Goal: Task Accomplishment & Management: Manage account settings

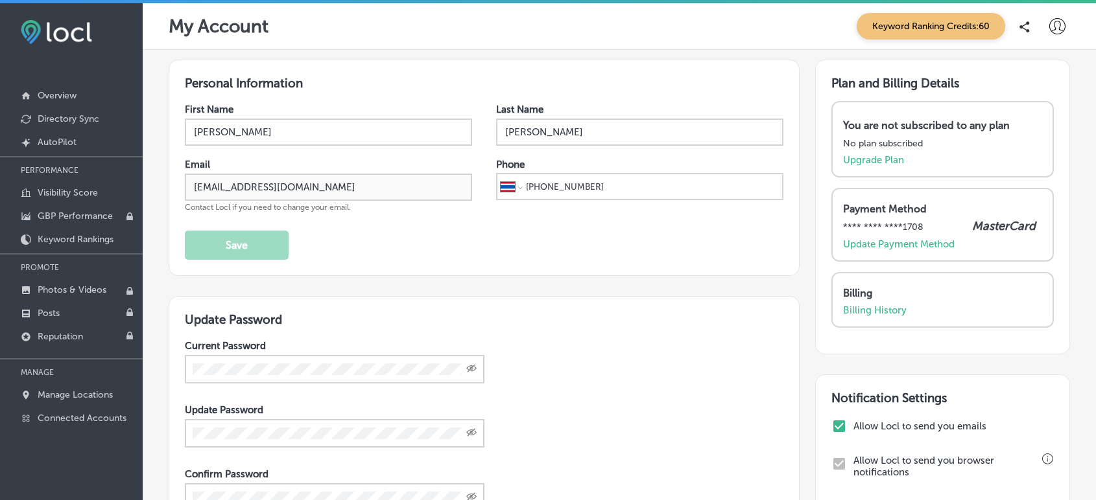
select select "TH"
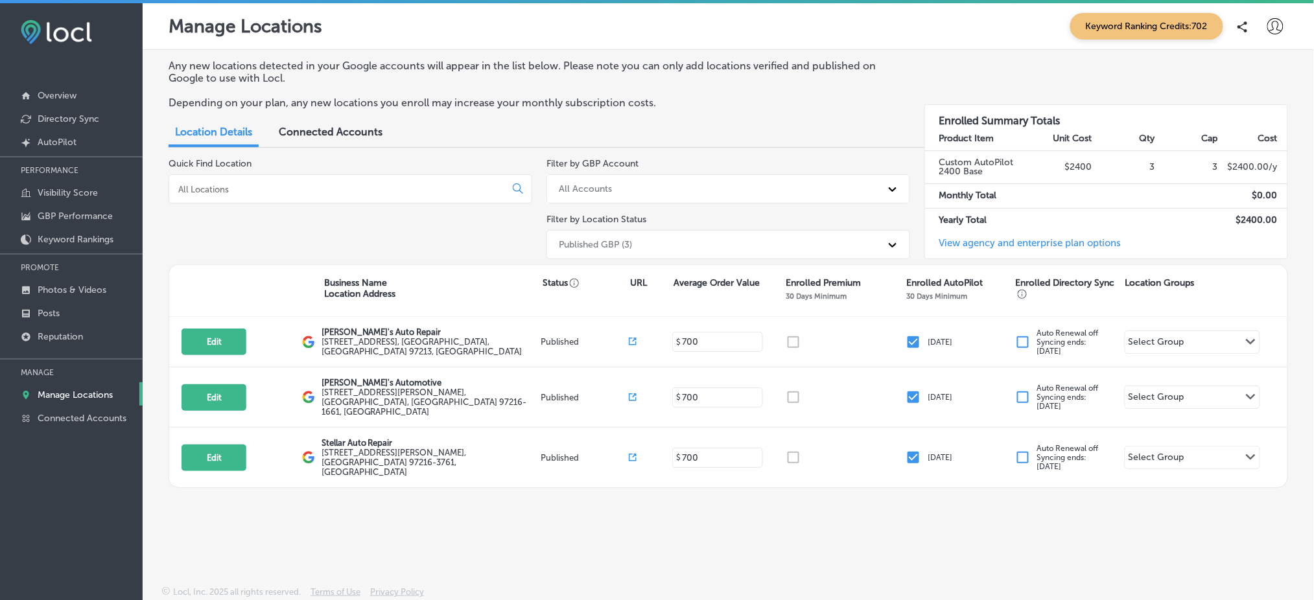
drag, startPoint x: 1079, startPoint y: 4, endPoint x: 594, endPoint y: 501, distance: 694.6
click at [594, 500] on div "Any new locations detected in your Google accounts will appear in the list belo…" at bounding box center [728, 287] width 1171 height 475
click at [73, 287] on p "Photos & Videos" at bounding box center [72, 290] width 69 height 11
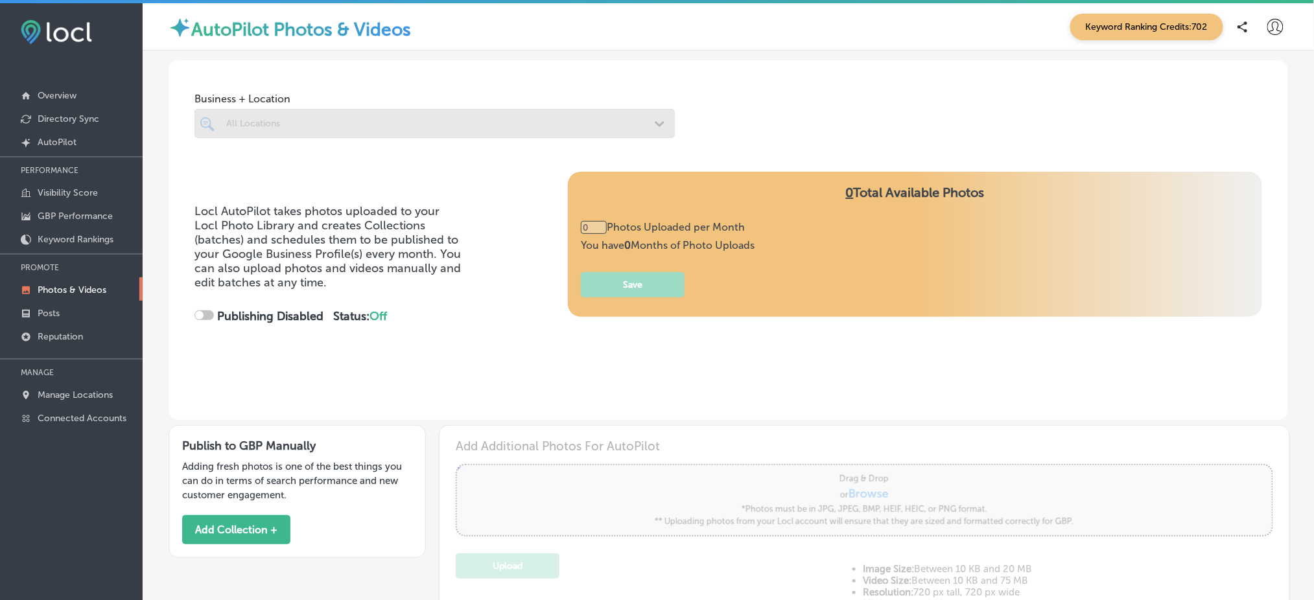
type input "2"
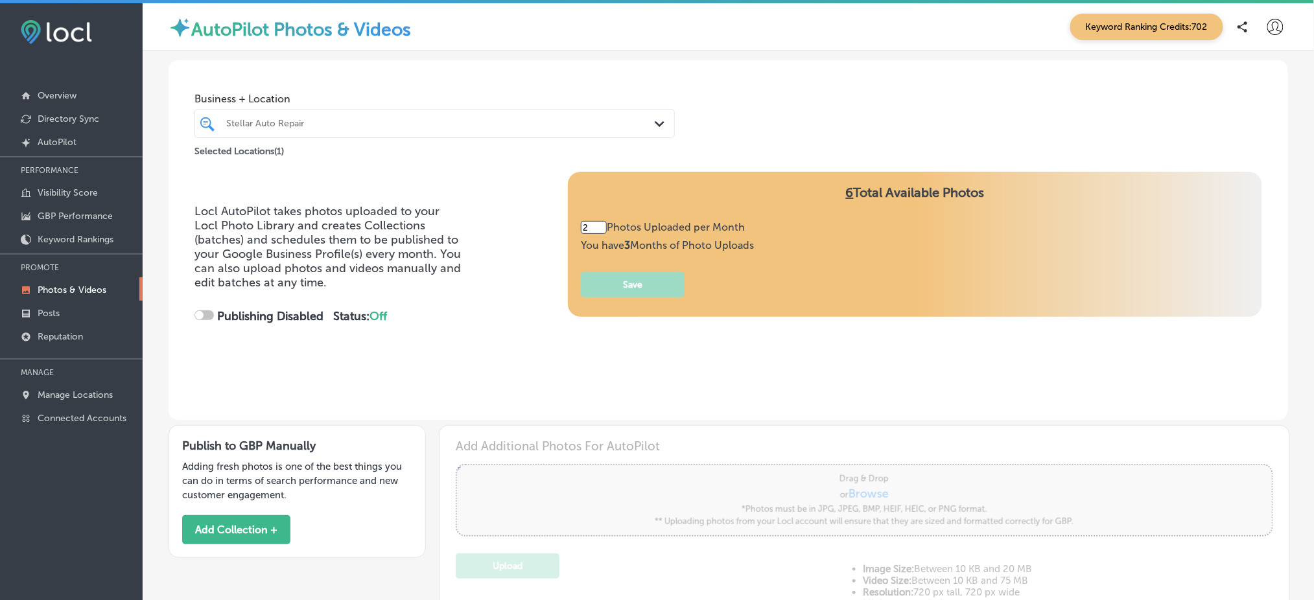
checkbox input "true"
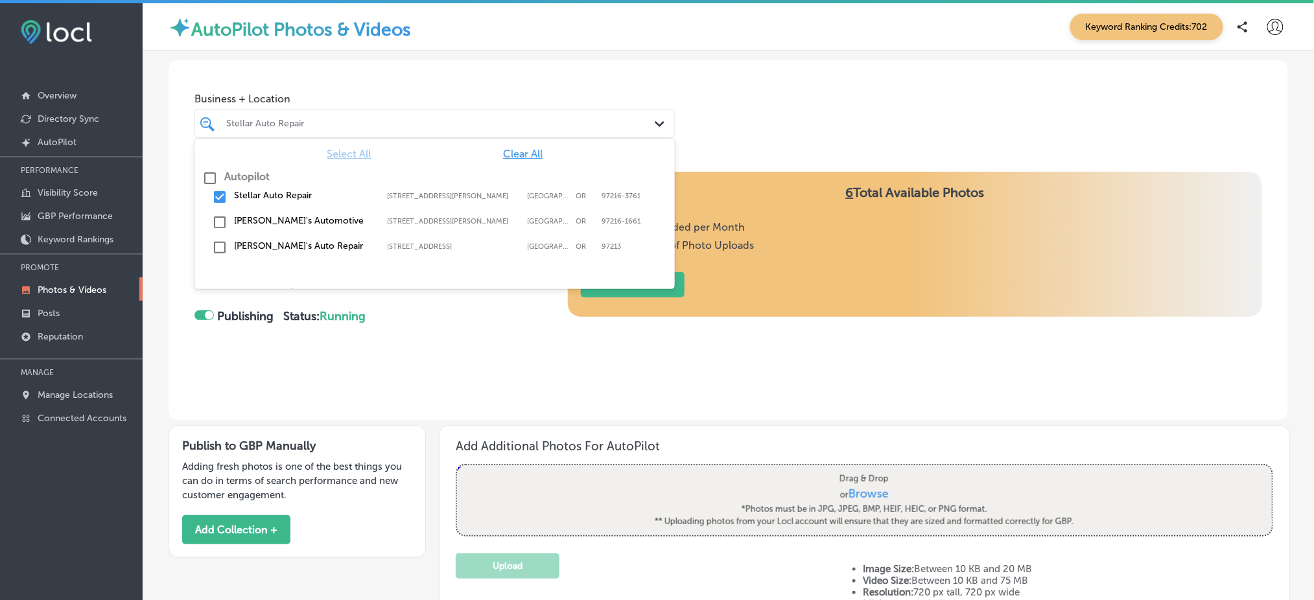
click at [655, 121] on icon "Path Created with Sketch." at bounding box center [660, 124] width 10 height 6
click at [219, 197] on input "checkbox" at bounding box center [220, 197] width 16 height 16
click at [220, 224] on input "checkbox" at bounding box center [220, 223] width 16 height 16
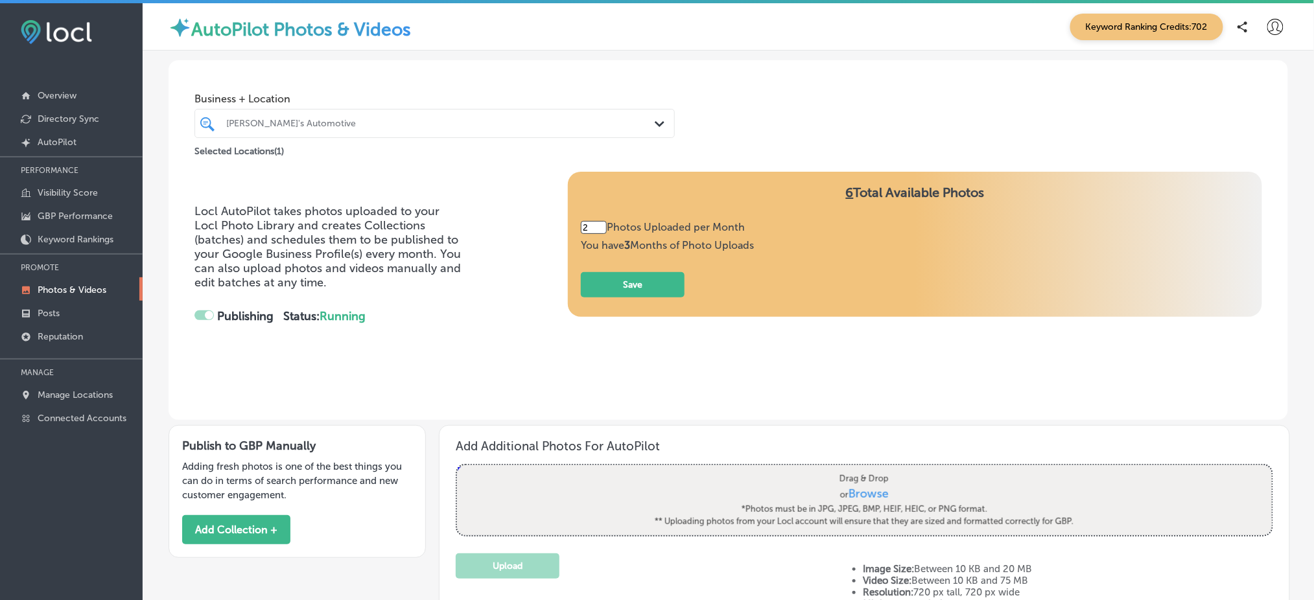
click at [401, 346] on div "Locl AutoPilot takes photos uploaded to your Locl Photo Library and creates Col…" at bounding box center [327, 276] width 267 height 144
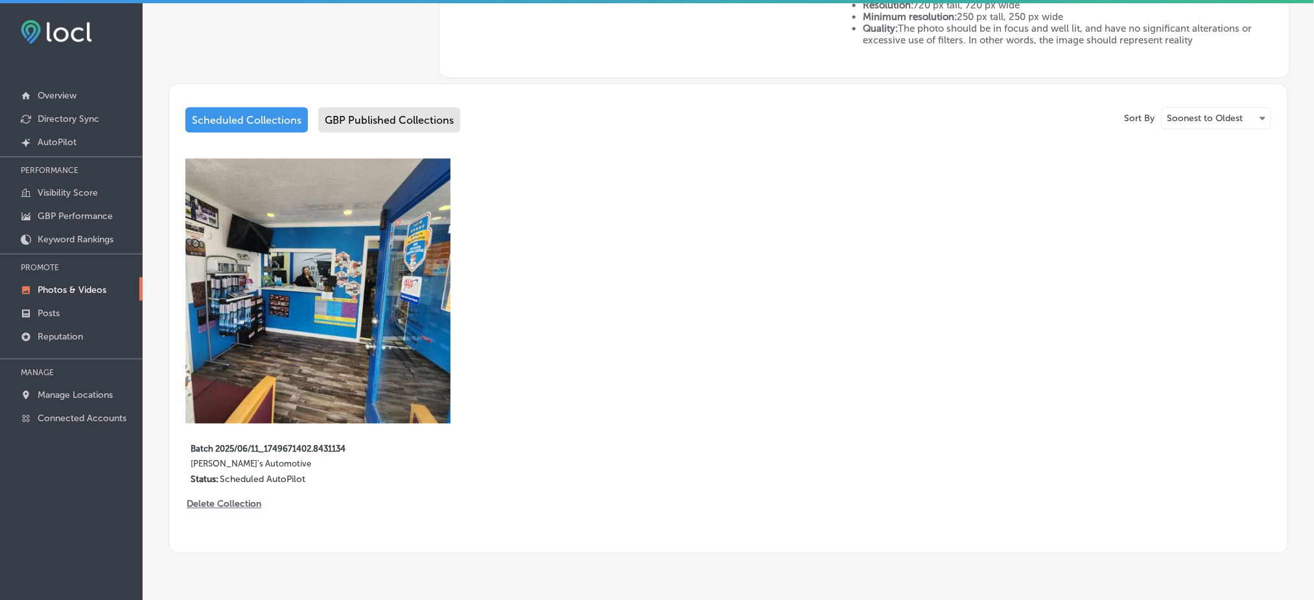
scroll to position [585, 0]
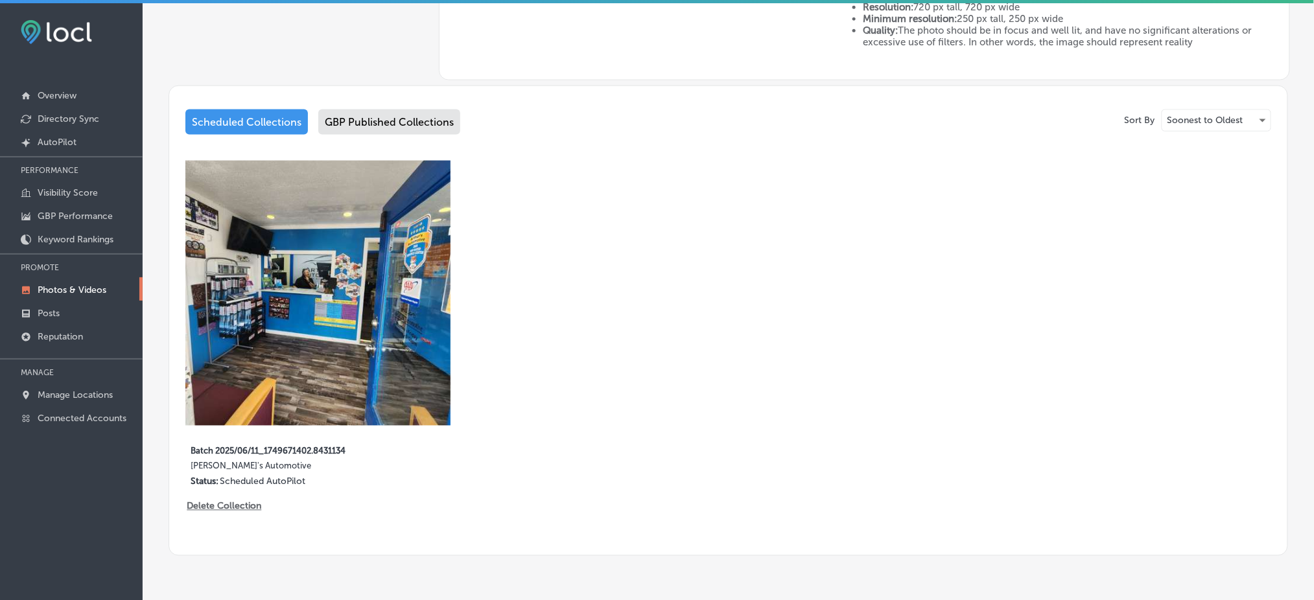
click at [412, 119] on div "GBP Published Collections" at bounding box center [389, 122] width 142 height 25
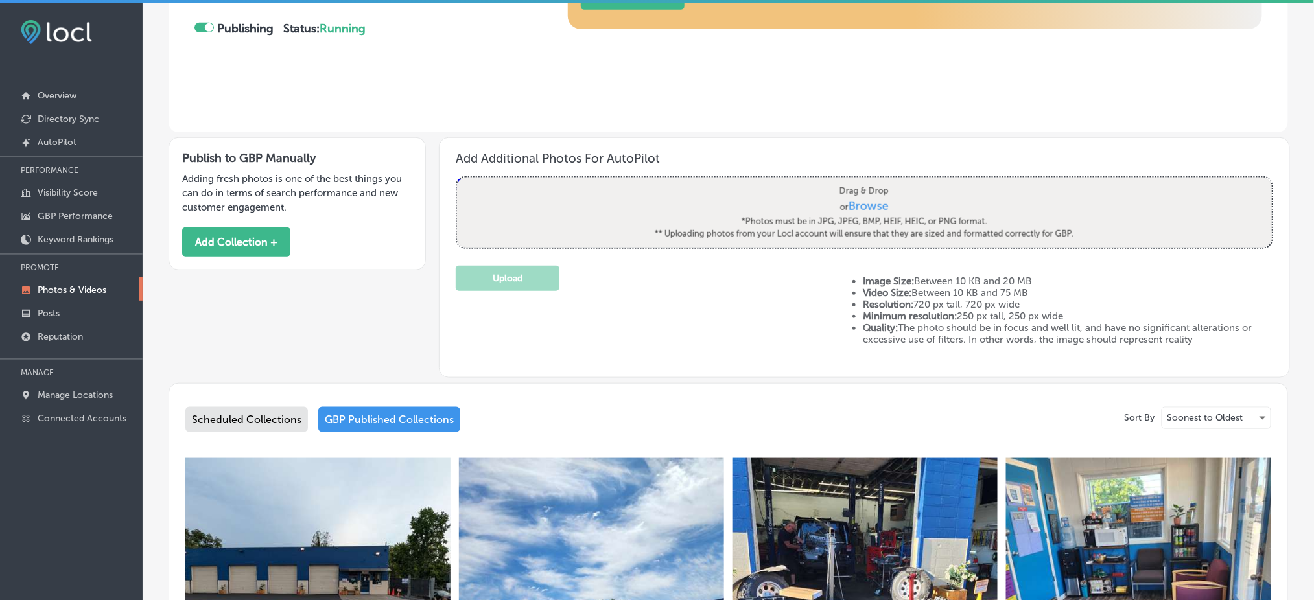
scroll to position [585, 0]
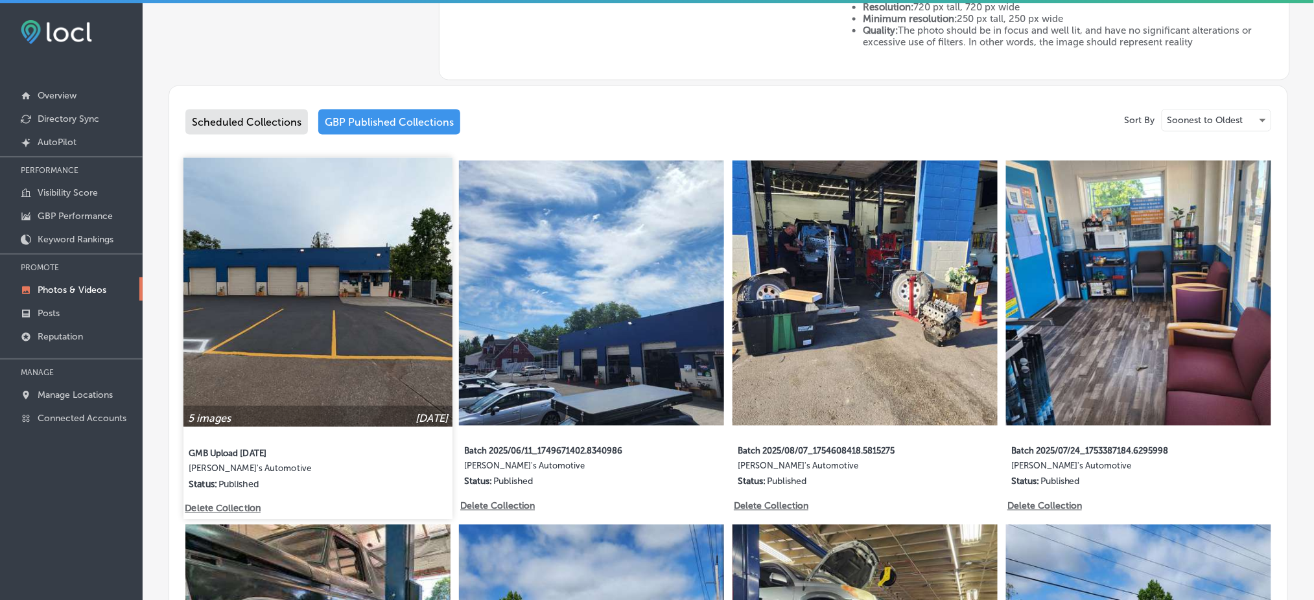
click at [333, 250] on img at bounding box center [317, 292] width 269 height 269
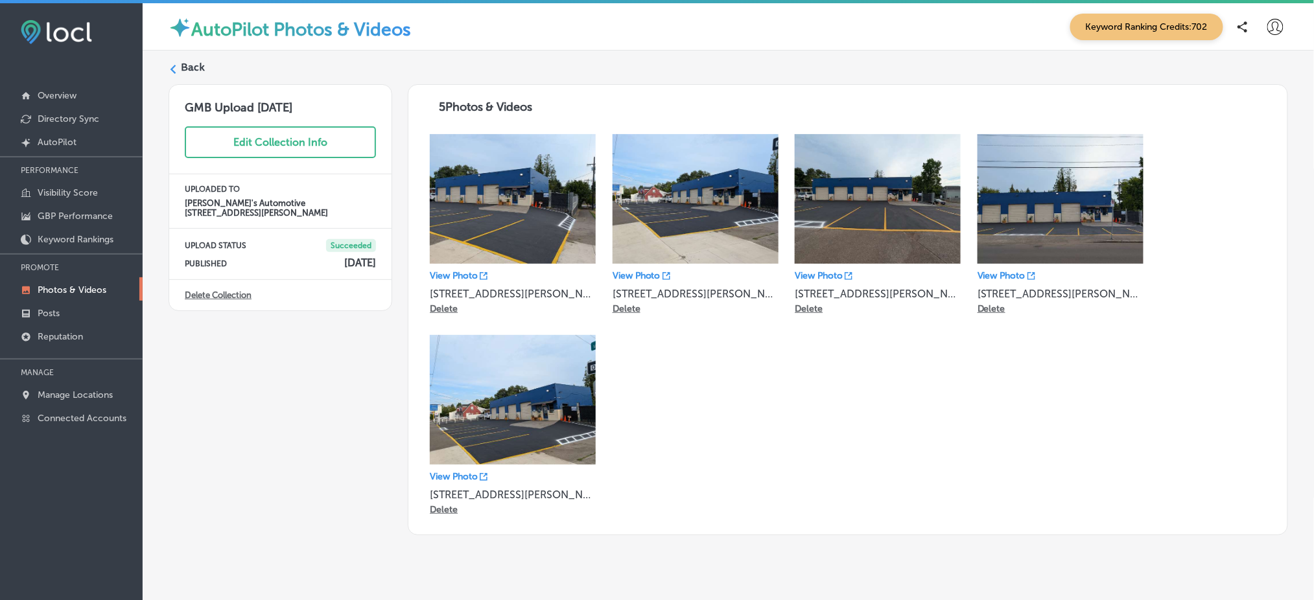
click at [201, 360] on div "GMB Upload 08/31/25 Edit Collection Info UPLOADED TO Arthur's Automotive 8804 S…" at bounding box center [281, 309] width 224 height 451
